Goal: Check status: Check status

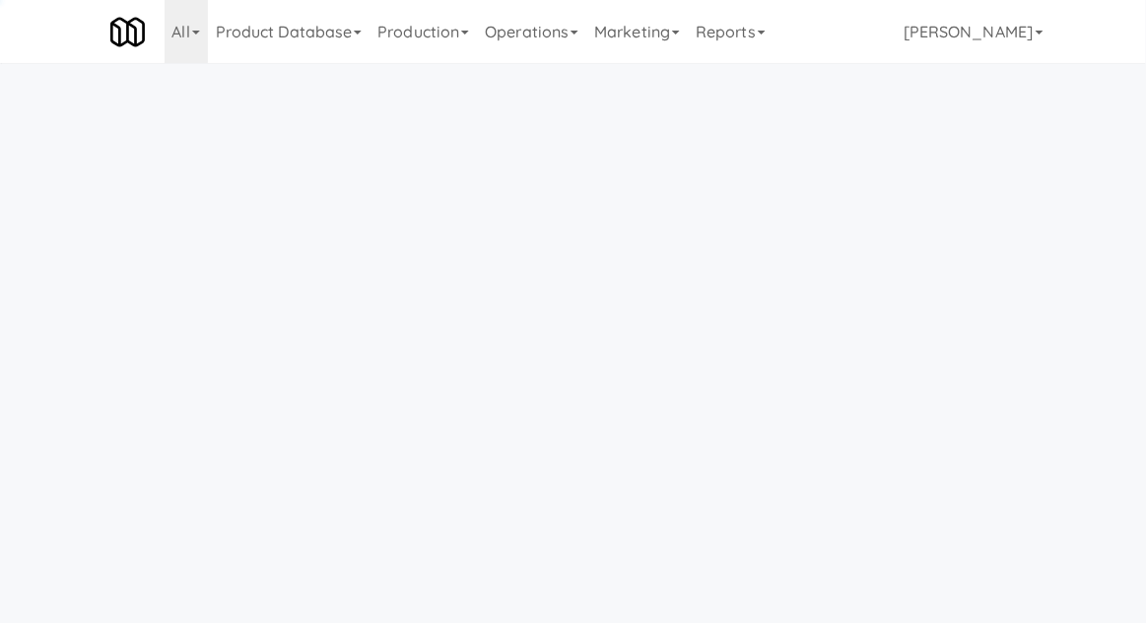
click at [524, 34] on link "Operations" at bounding box center [531, 31] width 109 height 63
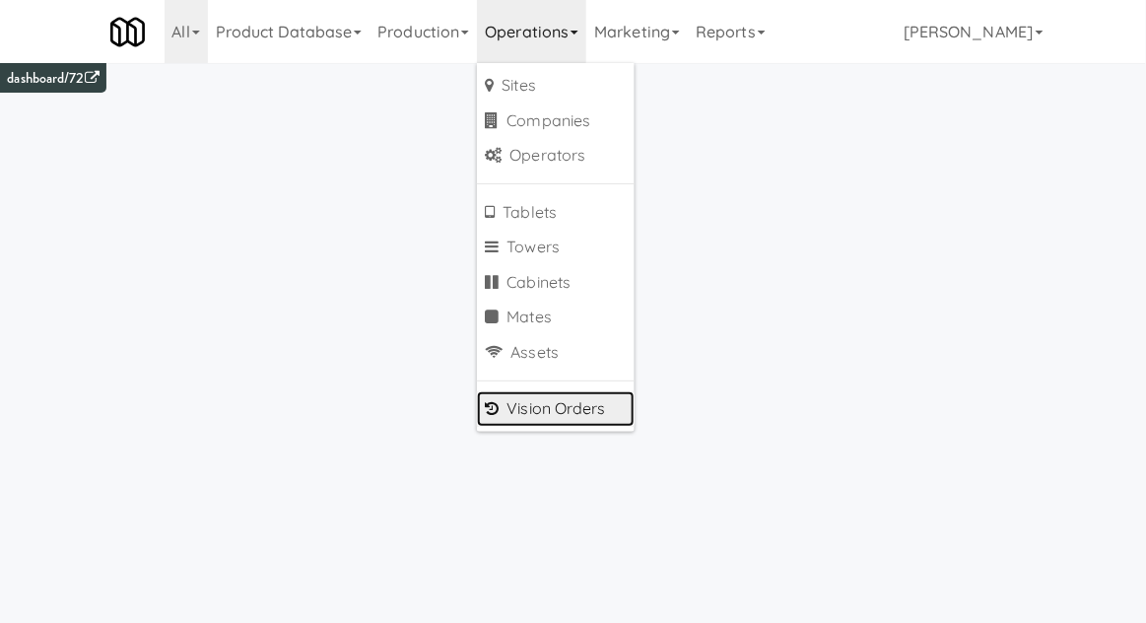
click at [520, 414] on link "Vision Orders" at bounding box center [556, 408] width 158 height 35
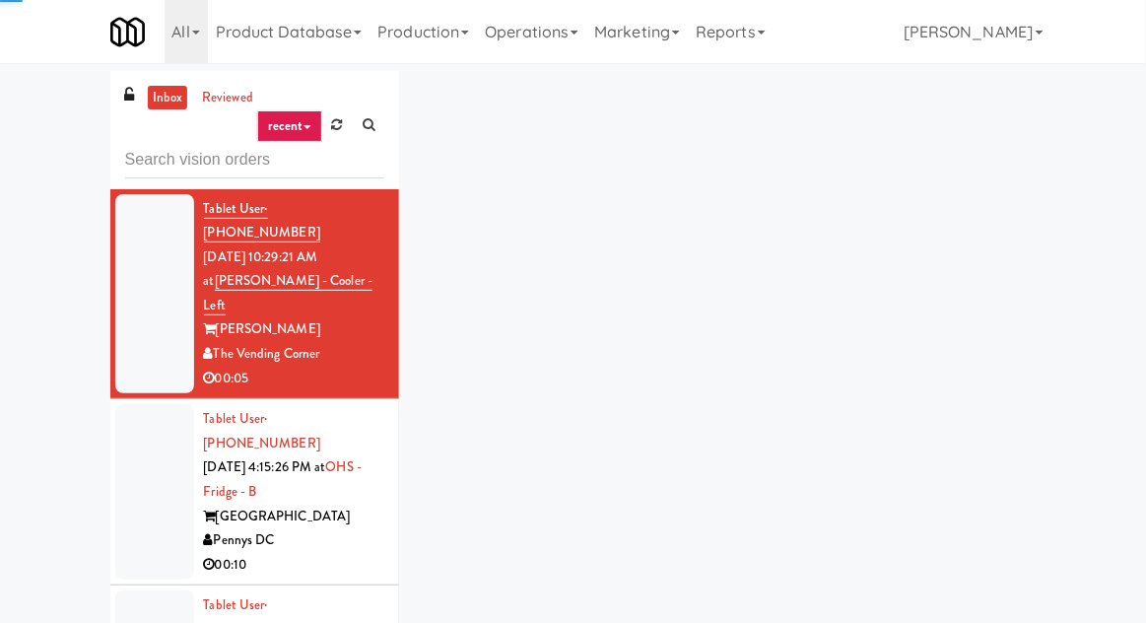
click at [36, 112] on div "inbox reviewed recent all unclear take inventory issue suspicious failed recent…" at bounding box center [573, 433] width 1146 height 724
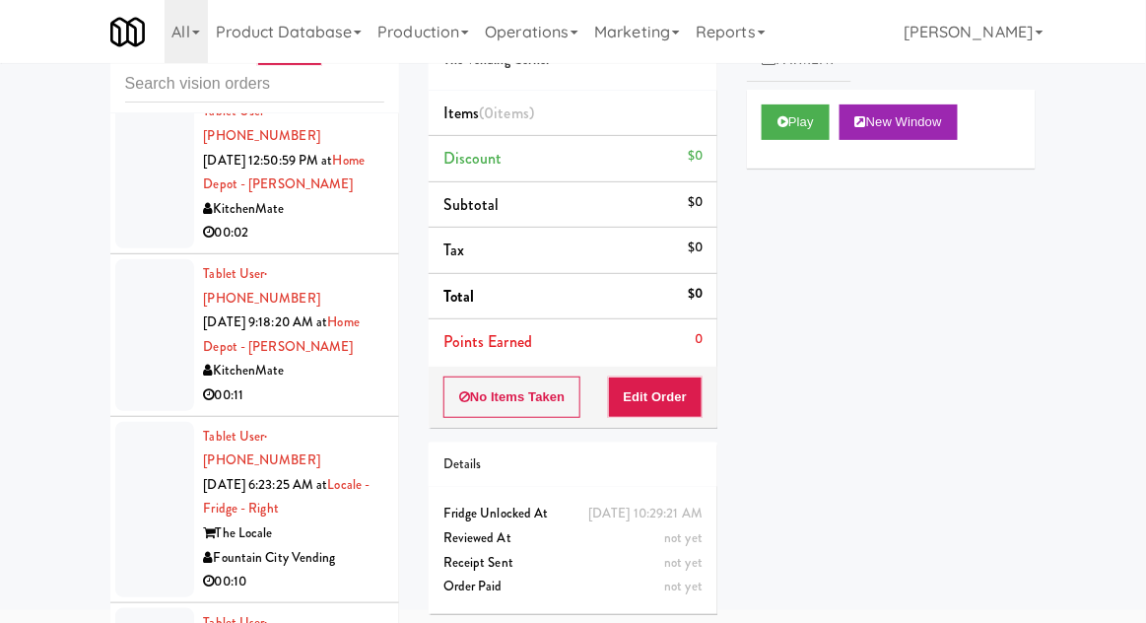
scroll to position [420, 0]
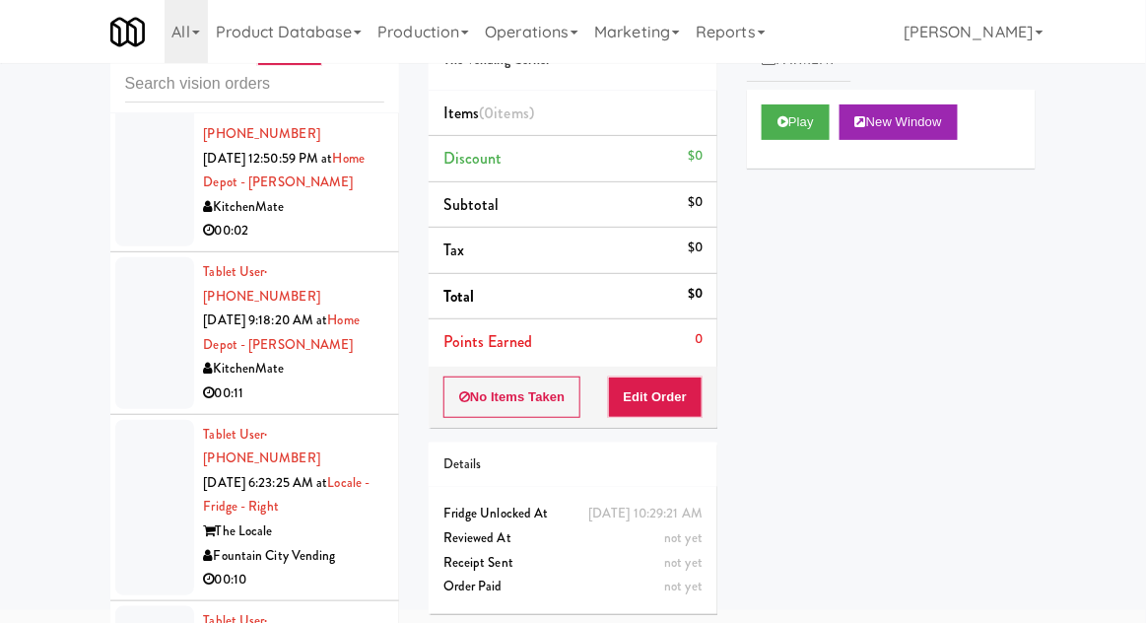
click at [130, 420] on div at bounding box center [154, 507] width 79 height 175
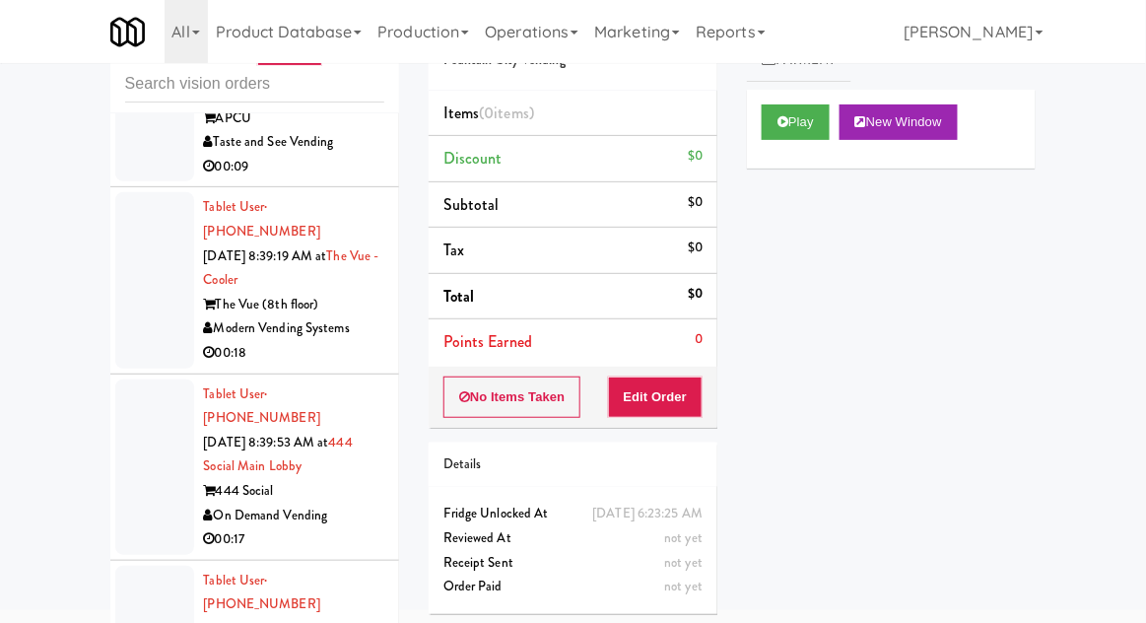
scroll to position [38736, 0]
